Goal: Task Accomplishment & Management: Use online tool/utility

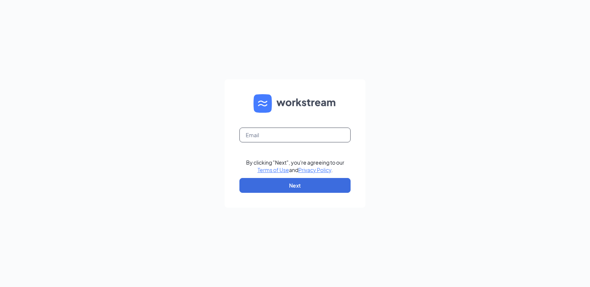
click at [258, 138] on input "text" at bounding box center [295, 135] width 111 height 15
type input "tscla21@crcafes.com"
click at [281, 137] on input "text" at bounding box center [295, 135] width 111 height 15
type input "tscla21@crcafes.com"
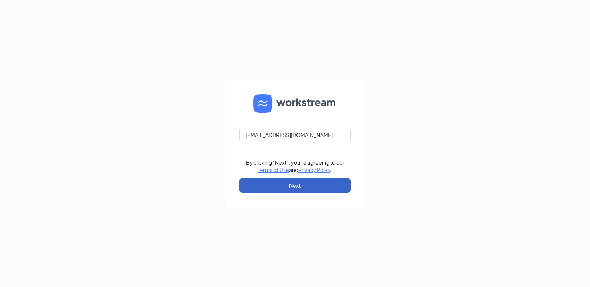
click at [258, 185] on button "Next" at bounding box center [295, 185] width 111 height 15
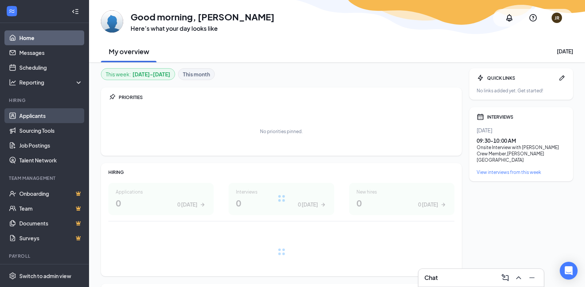
click at [34, 114] on link "Applicants" at bounding box center [50, 115] width 63 height 15
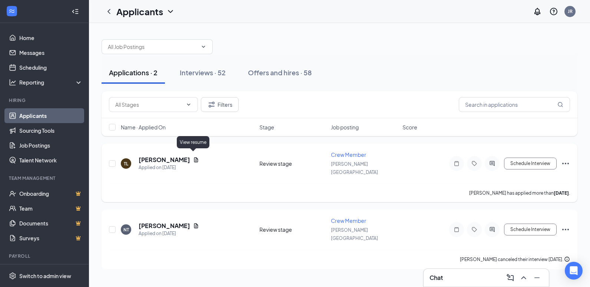
click at [193, 157] on icon "Document" at bounding box center [196, 160] width 6 height 6
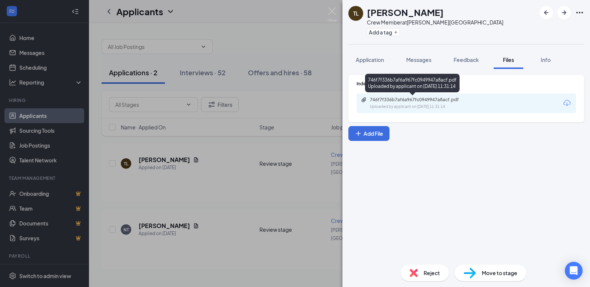
click at [447, 106] on div "Uploaded by applicant on [DATE] 11:31:14" at bounding box center [425, 107] width 111 height 6
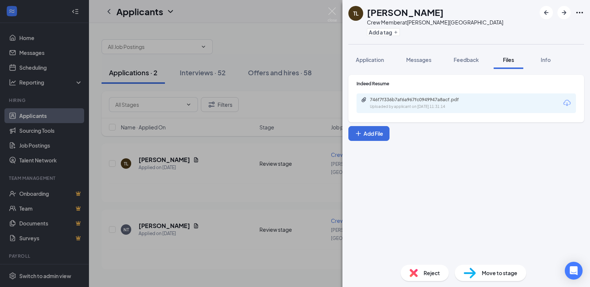
click at [231, 252] on div "[PERSON_NAME] Crew Member at [PERSON_NAME][GEOGRAPHIC_DATA] Add a tag Applicati…" at bounding box center [295, 143] width 590 height 287
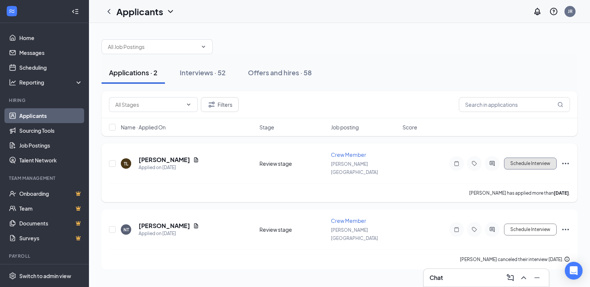
click at [514, 160] on button "Schedule Interview" at bounding box center [530, 164] width 53 height 12
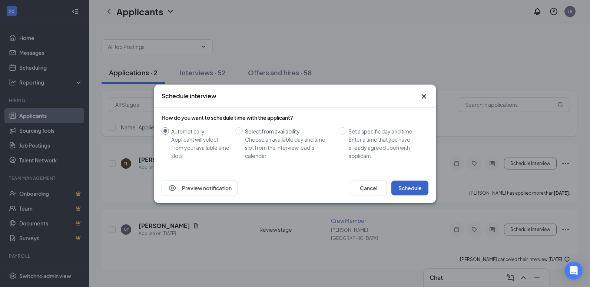
click at [398, 184] on button "Schedule" at bounding box center [410, 188] width 37 height 15
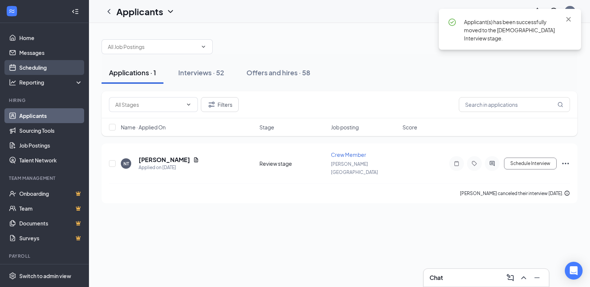
click at [54, 67] on link "Scheduling" at bounding box center [50, 67] width 63 height 15
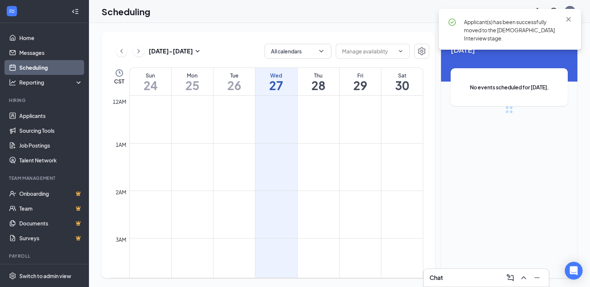
scroll to position [365, 0]
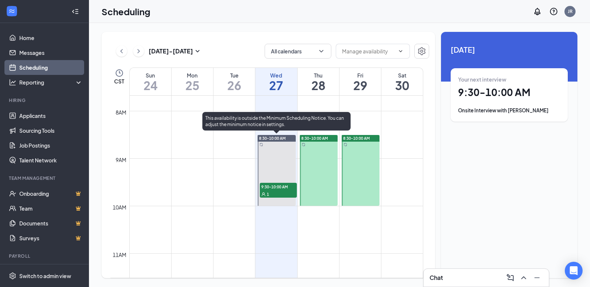
click at [277, 187] on span "9:30-10:00 AM" at bounding box center [278, 186] width 37 height 7
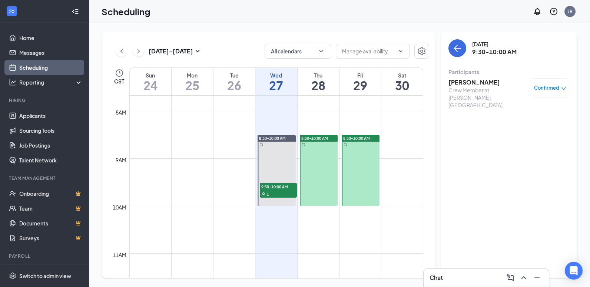
click at [462, 80] on h3 "[PERSON_NAME]" at bounding box center [488, 82] width 78 height 8
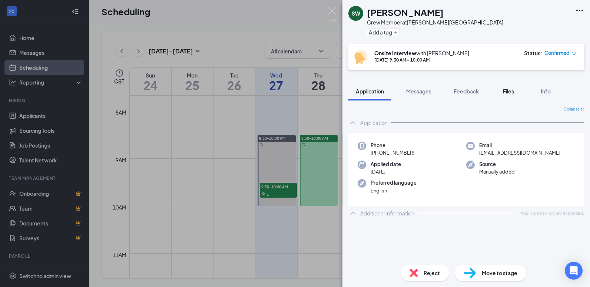
click at [508, 89] on span "Files" at bounding box center [508, 91] width 11 height 7
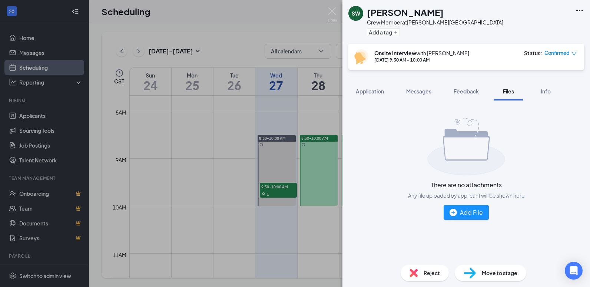
click at [120, 119] on div "SW [PERSON_NAME] Crew Member at [PERSON_NAME][GEOGRAPHIC_DATA] Add a tag Onsite…" at bounding box center [295, 143] width 590 height 287
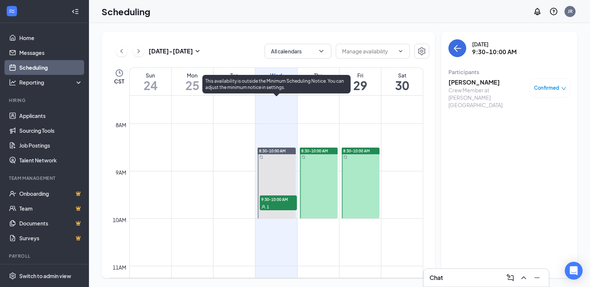
scroll to position [290, 0]
